Goal: Task Accomplishment & Management: Manage account settings

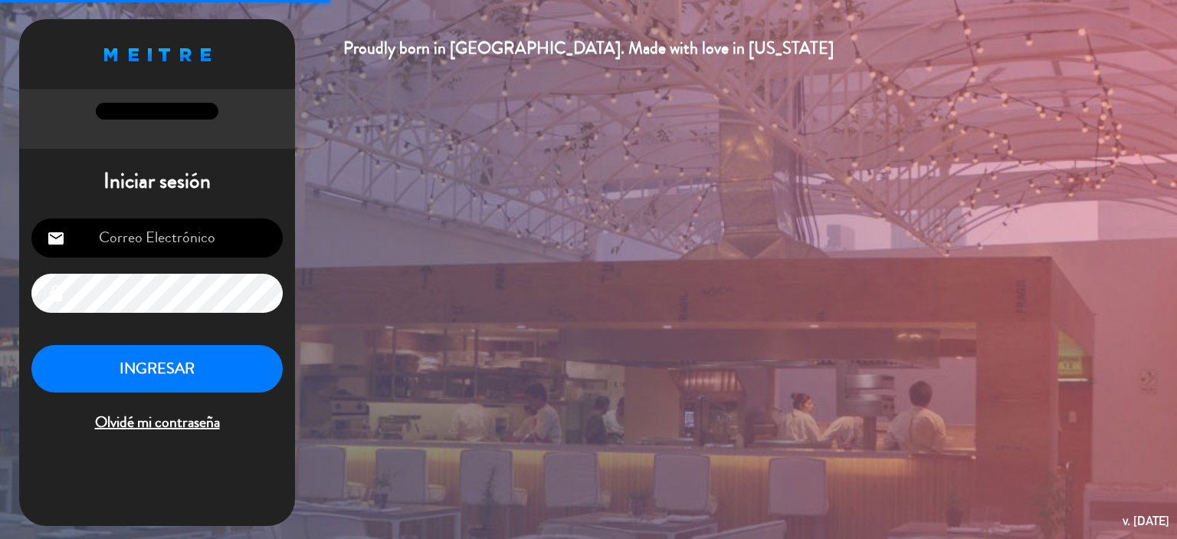
type input "[EMAIL_ADDRESS][DOMAIN_NAME]"
click at [147, 385] on button "INGRESAR" at bounding box center [156, 369] width 251 height 48
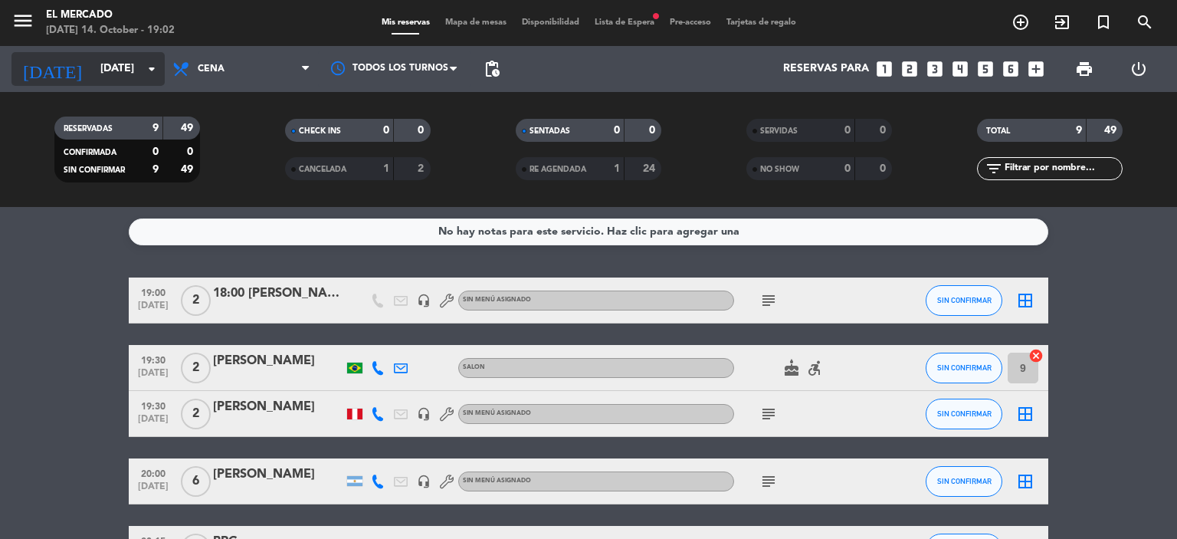
click at [153, 71] on icon "arrow_drop_down" at bounding box center [152, 69] width 18 height 18
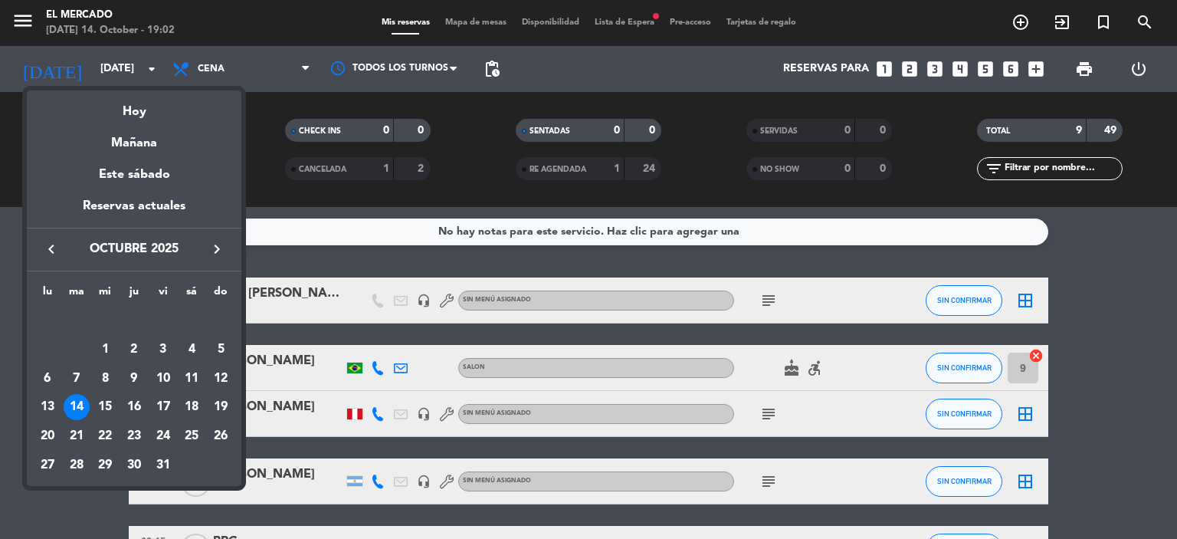
click at [226, 244] on button "keyboard_arrow_right" at bounding box center [217, 249] width 28 height 20
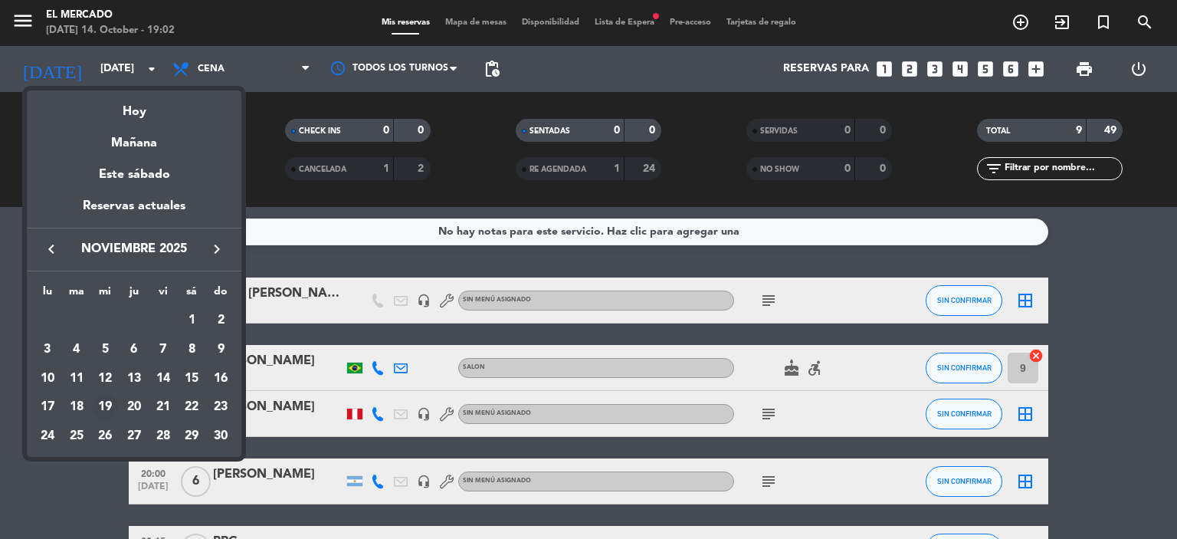
click at [105, 408] on div "19" at bounding box center [105, 407] width 26 height 26
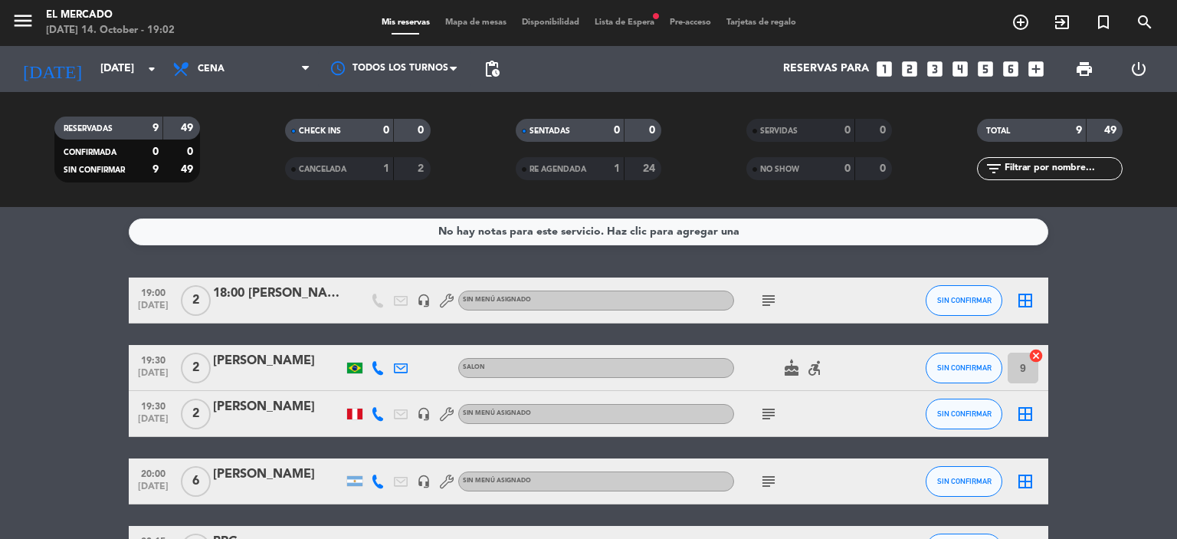
type input "[DATE]"
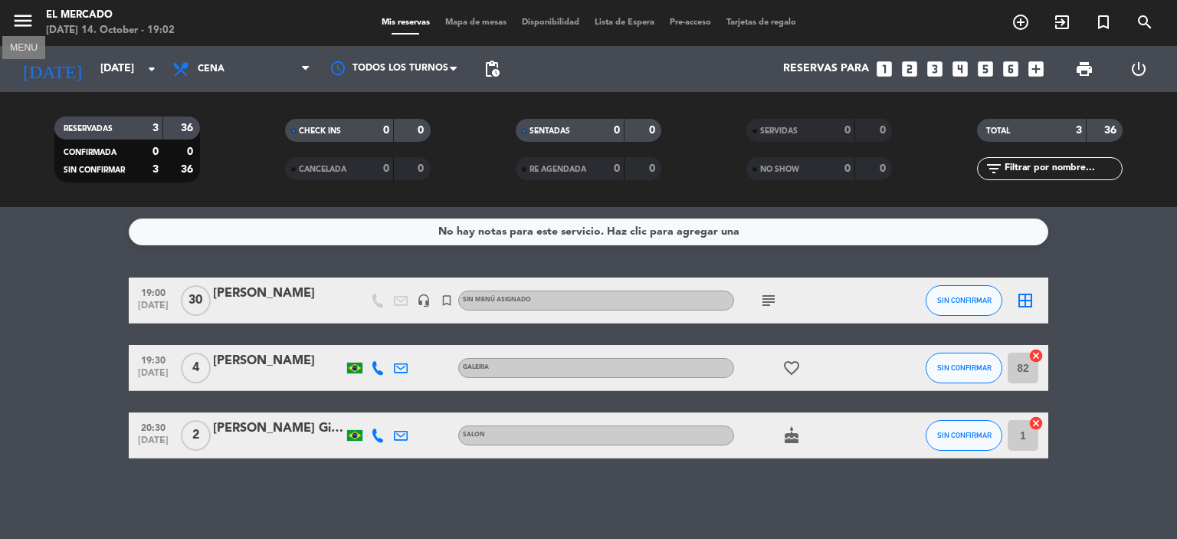
click at [25, 31] on icon "menu" at bounding box center [22, 20] width 23 height 23
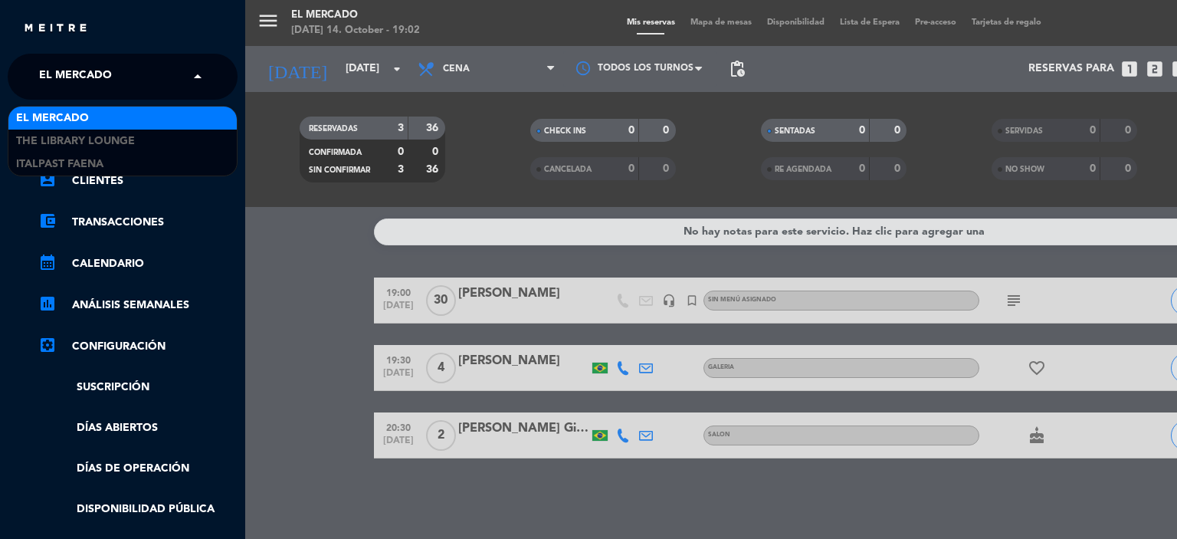
click at [100, 85] on span "El Mercado" at bounding box center [75, 77] width 73 height 32
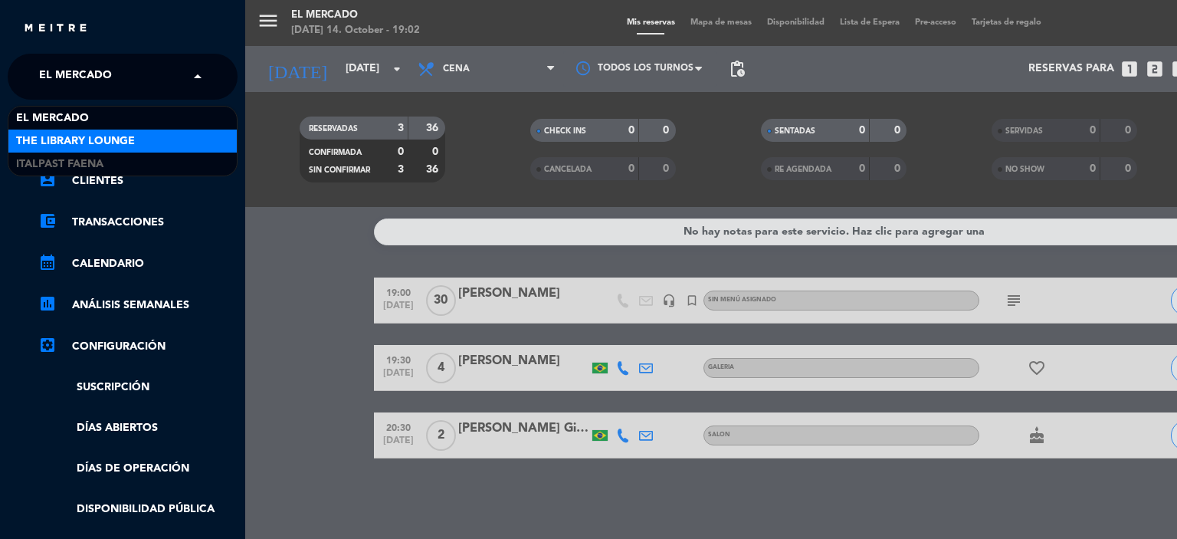
click at [94, 146] on span "The Library Lounge" at bounding box center [75, 142] width 119 height 18
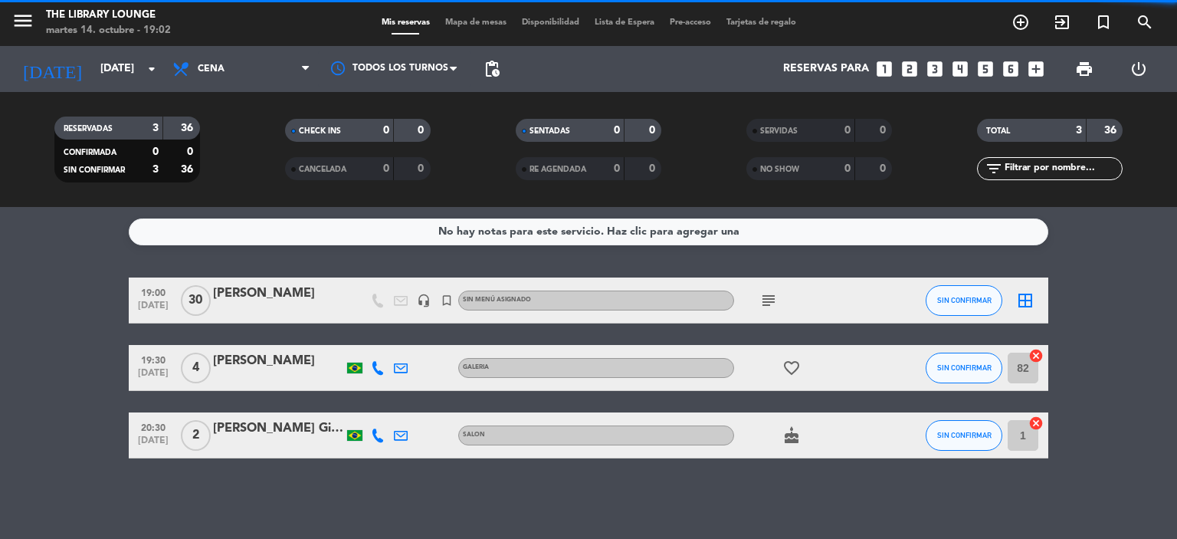
click at [80, 75] on div "close × The Library Lounge × chrome_reader_mode Listado de Reservas account_box…" at bounding box center [588, 269] width 1177 height 539
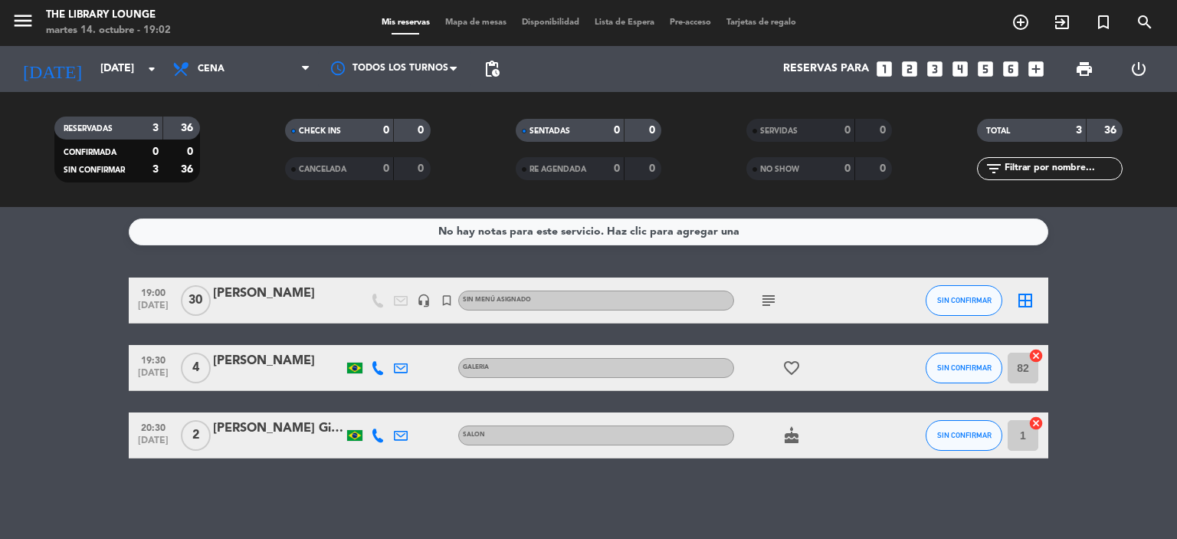
click at [21, 24] on icon "menu" at bounding box center [22, 20] width 23 height 23
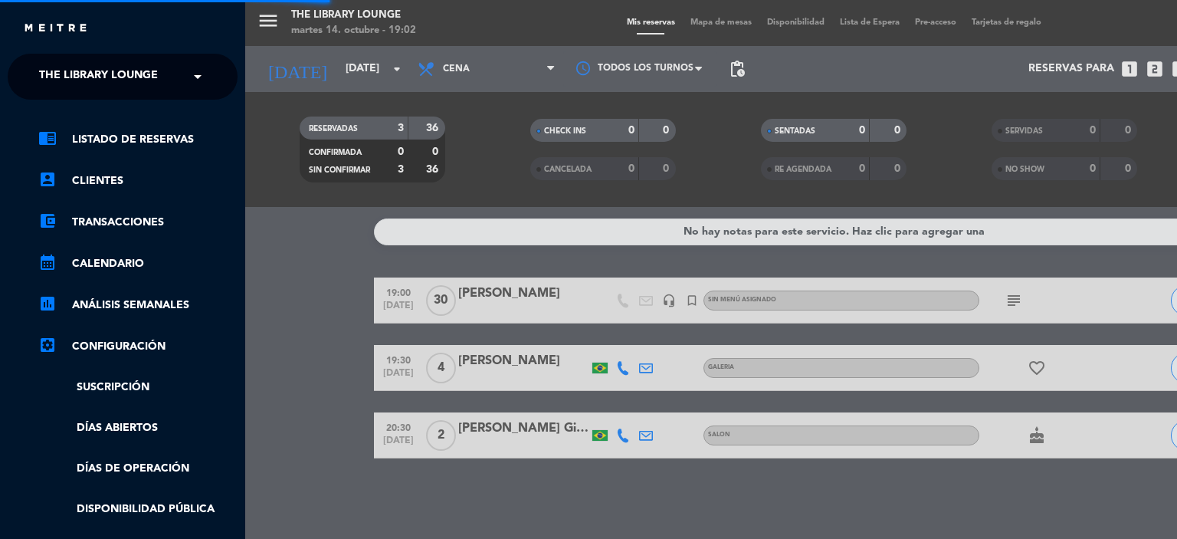
click at [90, 88] on span "The Library Lounge" at bounding box center [98, 77] width 119 height 32
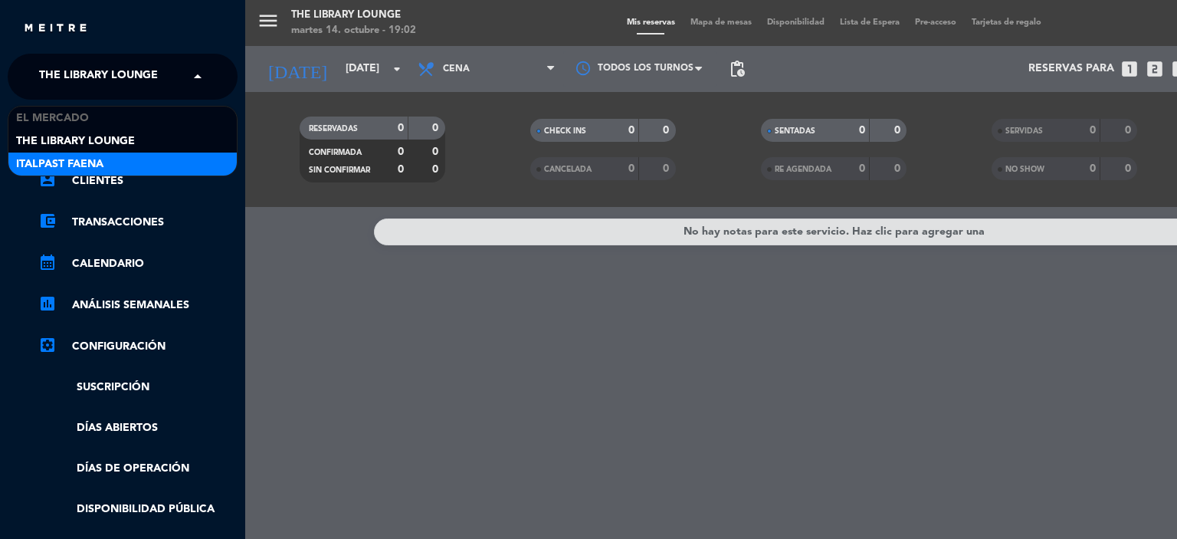
click at [96, 164] on span "Italpast Faena" at bounding box center [59, 165] width 87 height 18
